Goal: Information Seeking & Learning: Learn about a topic

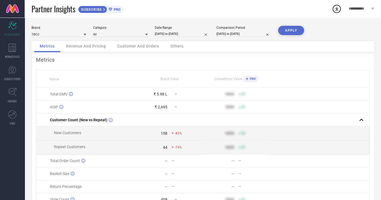
click at [82, 48] on span "Revenue And Pricing" at bounding box center [86, 46] width 40 height 4
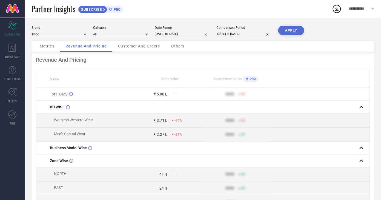
click at [55, 51] on div "Metrics" at bounding box center [46, 46] width 25 height 11
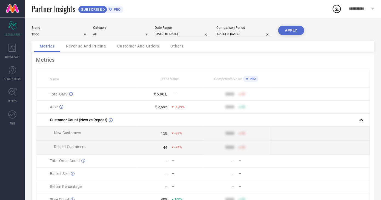
click at [98, 50] on div "Revenue And Pricing" at bounding box center [85, 46] width 51 height 11
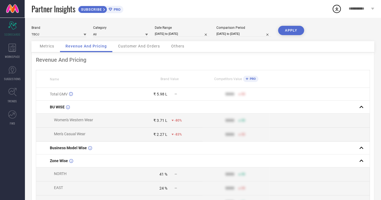
click at [45, 47] on span "Metrics" at bounding box center [47, 46] width 15 height 4
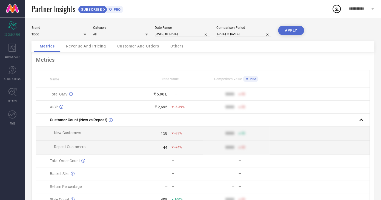
click at [83, 45] on span "Revenue And Pricing" at bounding box center [86, 46] width 40 height 4
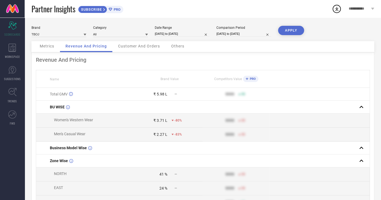
click at [50, 46] on span "Metrics" at bounding box center [47, 46] width 15 height 4
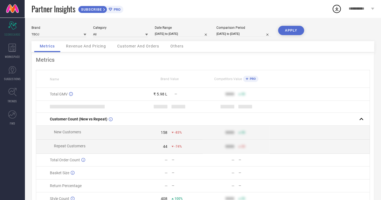
click at [78, 48] on span "Revenue And Pricing" at bounding box center [86, 46] width 40 height 4
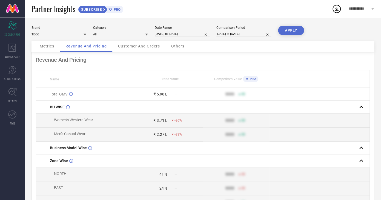
click at [47, 49] on div "Metrics" at bounding box center [46, 46] width 25 height 11
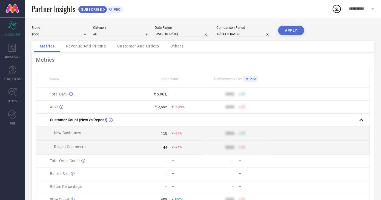
click at [74, 43] on div "Revenue And Pricing" at bounding box center [85, 46] width 51 height 11
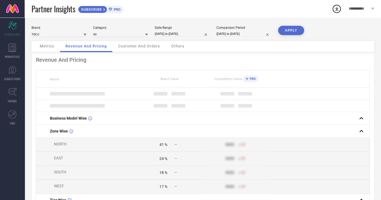
click at [41, 44] on div "Metrics" at bounding box center [46, 46] width 25 height 11
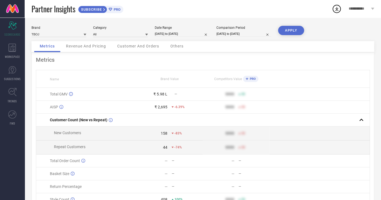
click at [77, 47] on span "Revenue And Pricing" at bounding box center [86, 46] width 40 height 4
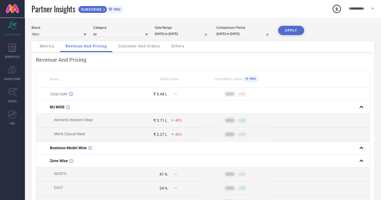
click at [41, 44] on div "Metrics" at bounding box center [46, 46] width 25 height 11
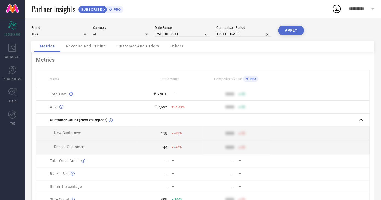
click at [71, 47] on span "Revenue And Pricing" at bounding box center [86, 46] width 40 height 4
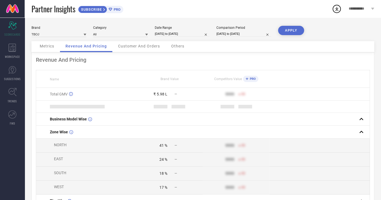
click at [117, 47] on div "Customer And Orders" at bounding box center [138, 46] width 53 height 11
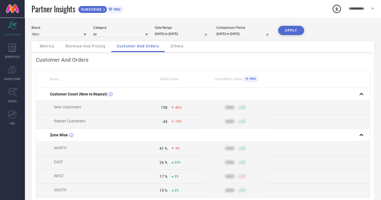
click at [50, 44] on div "Metrics" at bounding box center [46, 46] width 25 height 11
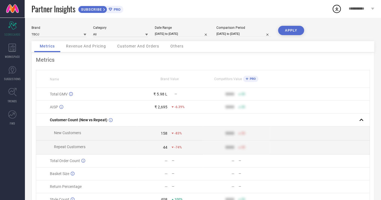
click at [76, 52] on div "Revenue And Pricing" at bounding box center [85, 46] width 51 height 11
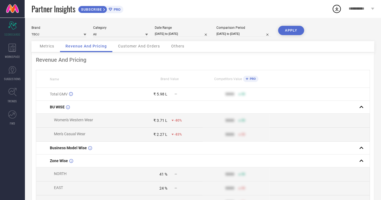
click at [128, 50] on div "Customer And Orders" at bounding box center [138, 46] width 53 height 11
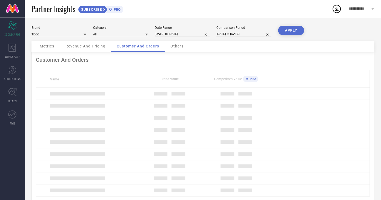
click at [82, 47] on span "Revenue And Pricing" at bounding box center [85, 46] width 40 height 4
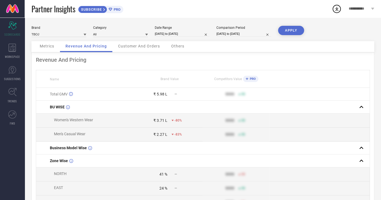
click at [41, 48] on span "Metrics" at bounding box center [47, 46] width 15 height 4
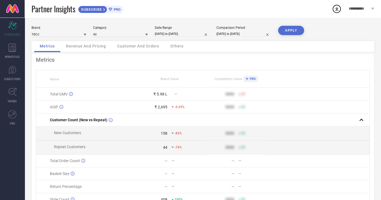
click at [74, 46] on span "Revenue And Pricing" at bounding box center [86, 46] width 40 height 4
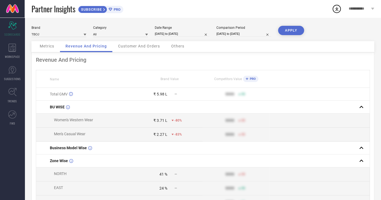
click at [46, 53] on div "Revenue And Pricing Name Brand Value Competitors Value PRO Total GMV ₹ 5.98 L —…" at bounding box center [202, 163] width 342 height 223
click at [47, 47] on span "Metrics" at bounding box center [47, 46] width 15 height 4
